Goal: Task Accomplishment & Management: Complete application form

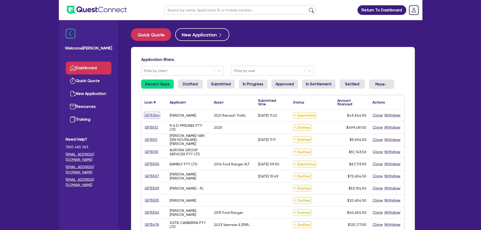
click at [156, 117] on link "QF15364" at bounding box center [151, 115] width 15 height 6
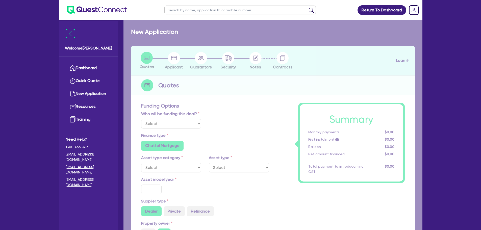
select select "Other"
select select "CARS_AND_LIGHT_TRUCKS"
type input "2021"
radio input "true"
type input "42,000"
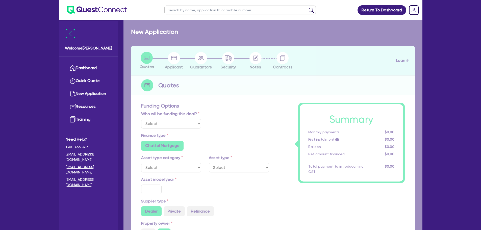
type input "6"
type input "2,618.67"
type input "9.25"
type input "900"
radio input "true"
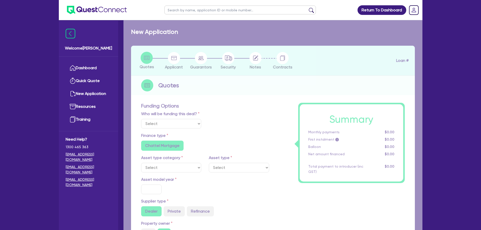
radio input "true"
select select "VANS_AND_UTES"
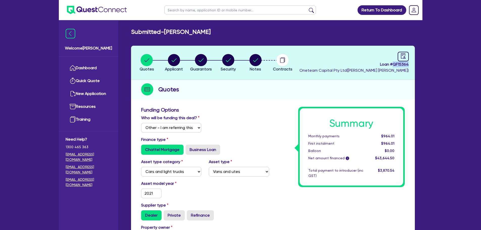
drag, startPoint x: 408, startPoint y: 65, endPoint x: 393, endPoint y: 65, distance: 14.9
click at [393, 65] on span "Loan # QF15364" at bounding box center [353, 64] width 109 height 6
copy span "QF15364"
click at [168, 66] on icon "button" at bounding box center [174, 60] width 12 height 12
select select "SOLE_TRADER"
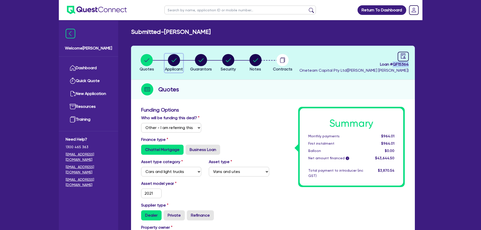
select select "BUILDING_CONSTRUCTION"
select select "TRADES_SERVICES_CONSUMERS"
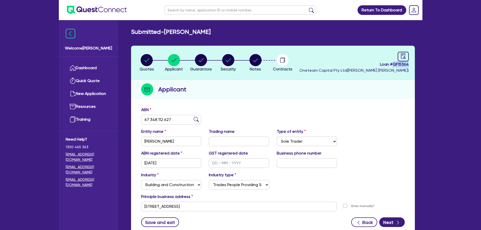
click at [194, 120] on img at bounding box center [196, 119] width 5 height 5
click at [199, 120] on input "67 348 112 627" at bounding box center [171, 120] width 60 height 10
click at [192, 120] on input "67 348 112 627" at bounding box center [171, 120] width 60 height 10
click at [198, 118] on img at bounding box center [196, 119] width 5 height 5
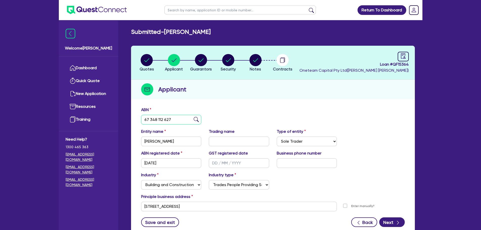
click at [191, 121] on input "67 348 112 627" at bounding box center [171, 120] width 60 height 10
type input "67 348 112 627"
click at [194, 121] on img at bounding box center [196, 119] width 5 height 5
click at [229, 117] on div "ABN 67 348 112 627" at bounding box center [272, 118] width 271 height 22
click at [197, 95] on div "Applicant" at bounding box center [273, 89] width 284 height 19
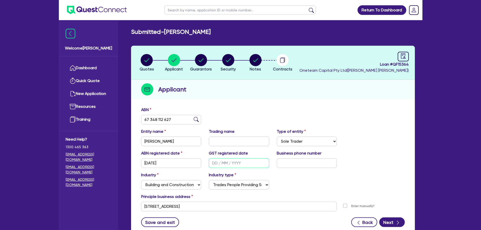
click at [218, 163] on input "text" at bounding box center [239, 163] width 60 height 10
type input "[DATE]"
click at [294, 183] on div "Industry Select Accomodation & Food Services Administrative & Support Services …" at bounding box center [272, 183] width 271 height 22
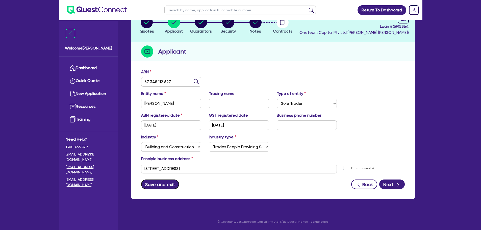
click at [158, 184] on button "Save and exit" at bounding box center [160, 185] width 38 height 10
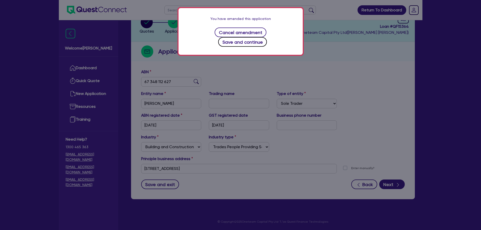
click at [261, 37] on button "Save and continue" at bounding box center [242, 42] width 49 height 10
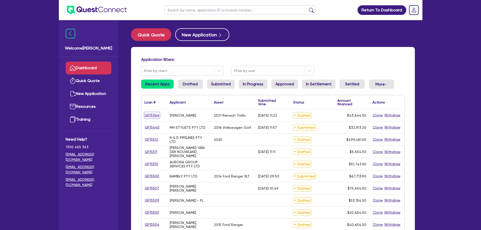
click at [151, 114] on link "QF15364" at bounding box center [151, 115] width 15 height 6
select select "Other"
select select "CARS_AND_LIGHT_TRUCKS"
select select "VANS_AND_UTES"
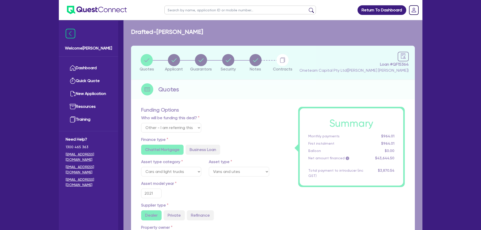
type input "42,000"
type input "2,618.67"
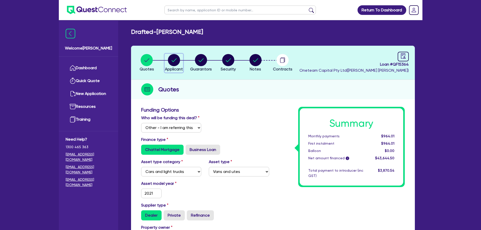
click at [168, 61] on circle "button" at bounding box center [174, 60] width 12 height 12
select select "SOLE_TRADER"
select select "BUILDING_CONSTRUCTION"
select select "TRADES_SERVICES_CONSUMERS"
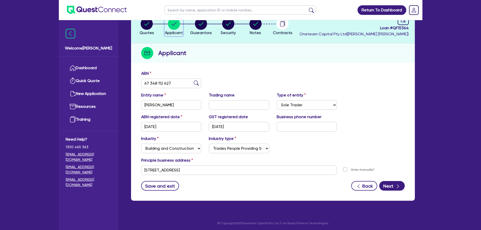
scroll to position [37, 0]
click at [252, 31] on span "Notes" at bounding box center [255, 32] width 11 height 5
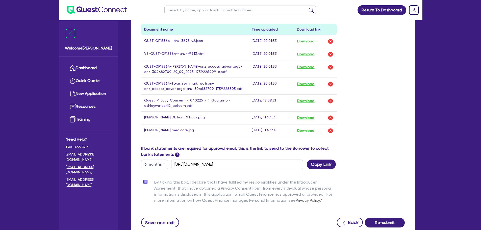
scroll to position [297, 0]
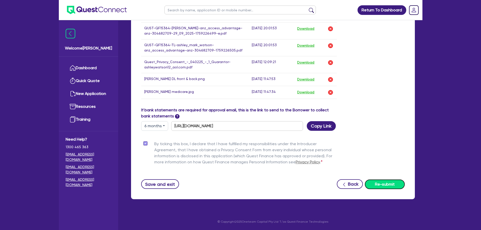
click at [380, 182] on button "Re-submit" at bounding box center [385, 185] width 40 height 10
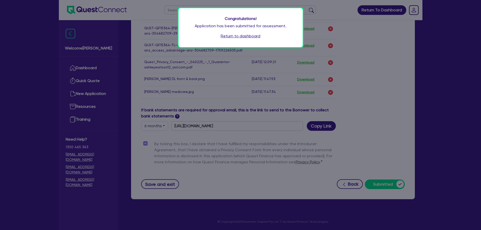
click at [247, 38] on link "Return to dashboard" at bounding box center [241, 36] width 40 height 6
